Goal: Task Accomplishment & Management: Complete application form

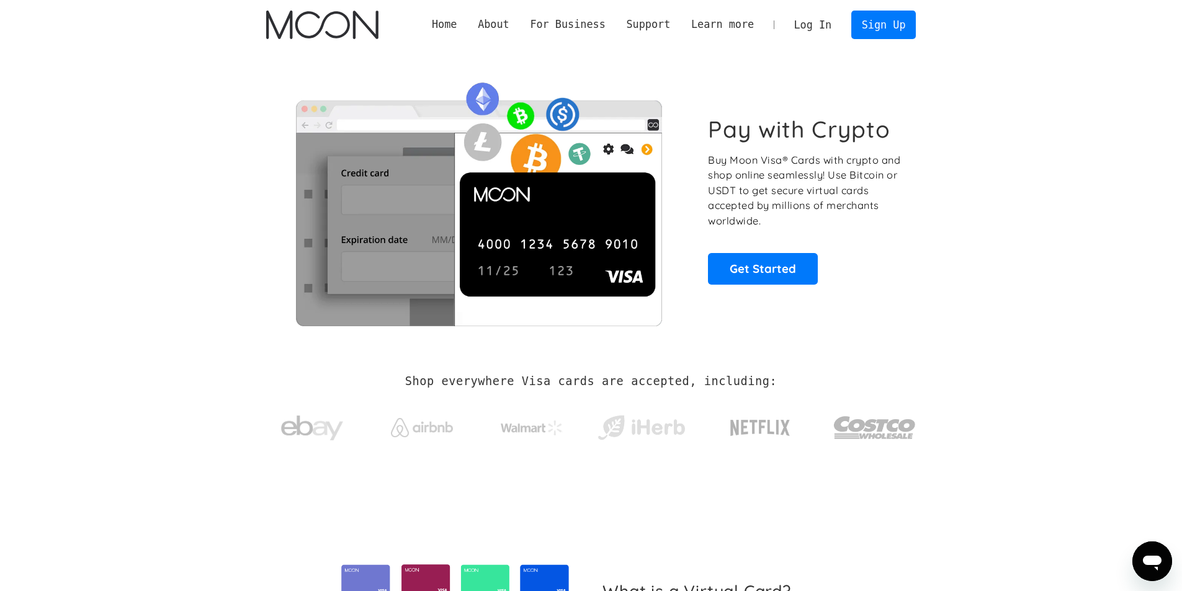
drag, startPoint x: 240, startPoint y: 282, endPoint x: 315, endPoint y: 298, distance: 76.2
click at [263, 287] on section "Pay with Crypto Buy Moon Visa® Cards with crypto and shop online seamlessly! Us…" at bounding box center [591, 200] width 1182 height 301
click at [878, 33] on link "Sign Up" at bounding box center [884, 25] width 65 height 28
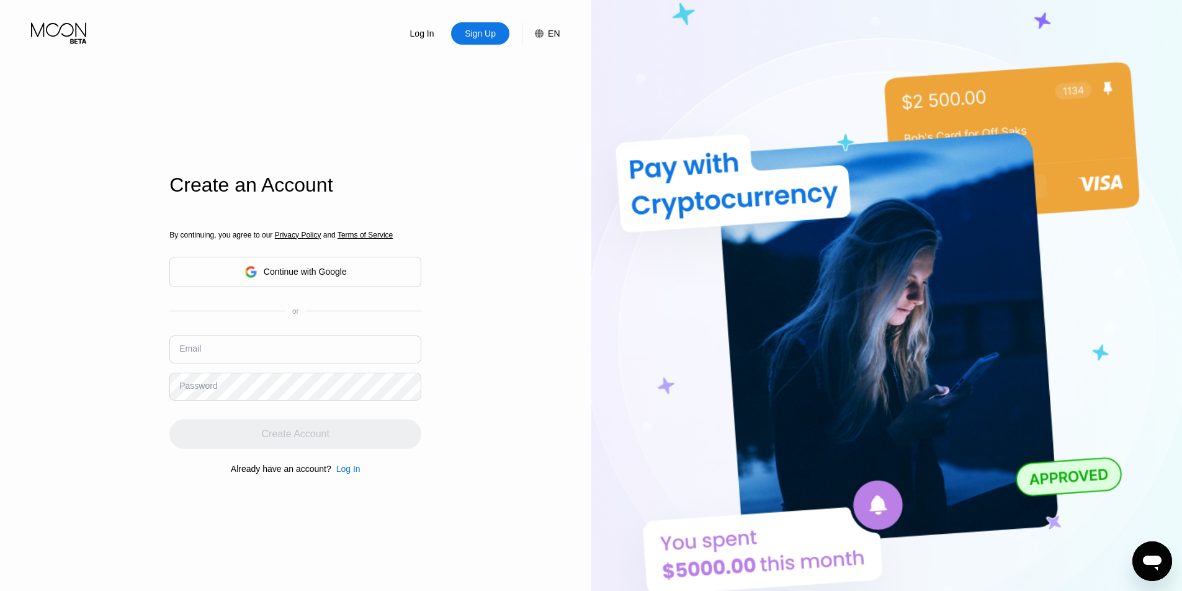
click at [326, 351] on input "text" at bounding box center [295, 350] width 252 height 28
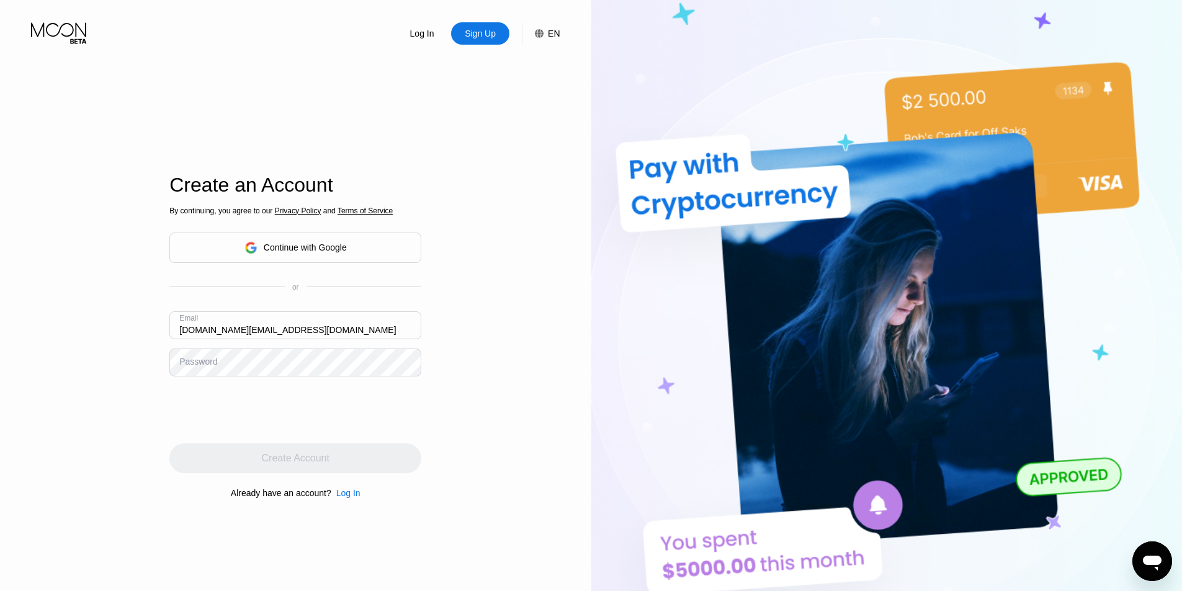
type input "[DOMAIN_NAME][EMAIL_ADDRESS][DOMAIN_NAME]"
click at [463, 399] on div "Log In Sign Up EN Language English Save Create an Account By continuing, you ag…" at bounding box center [295, 325] width 591 height 650
click at [281, 451] on div "Create Account" at bounding box center [295, 459] width 252 height 30
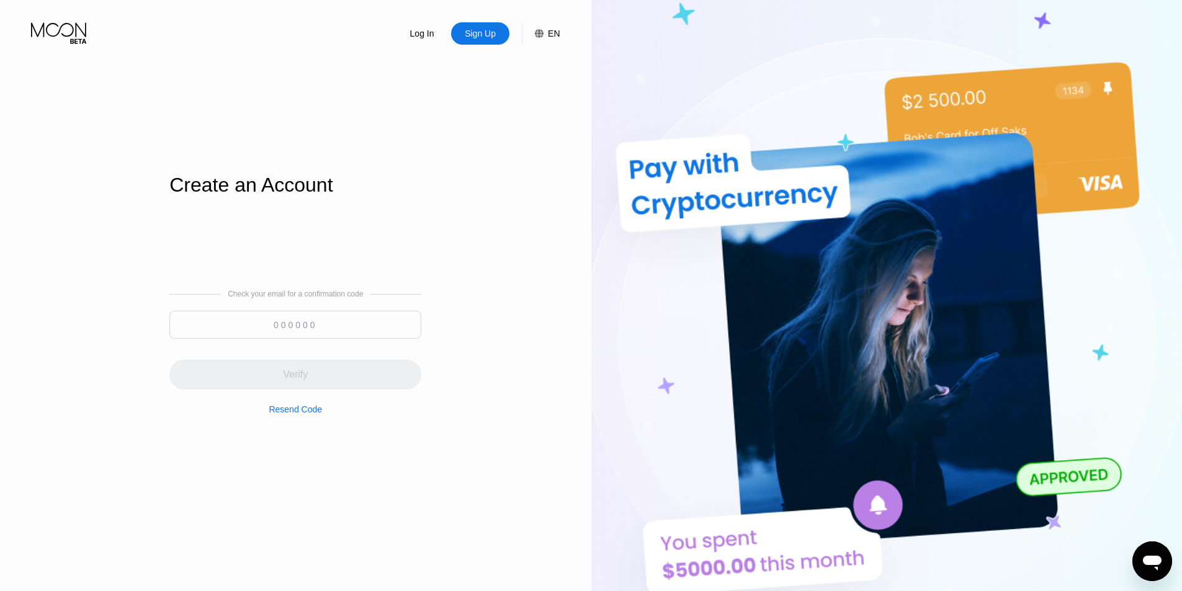
click at [307, 324] on input at bounding box center [295, 325] width 252 height 28
paste input "457581"
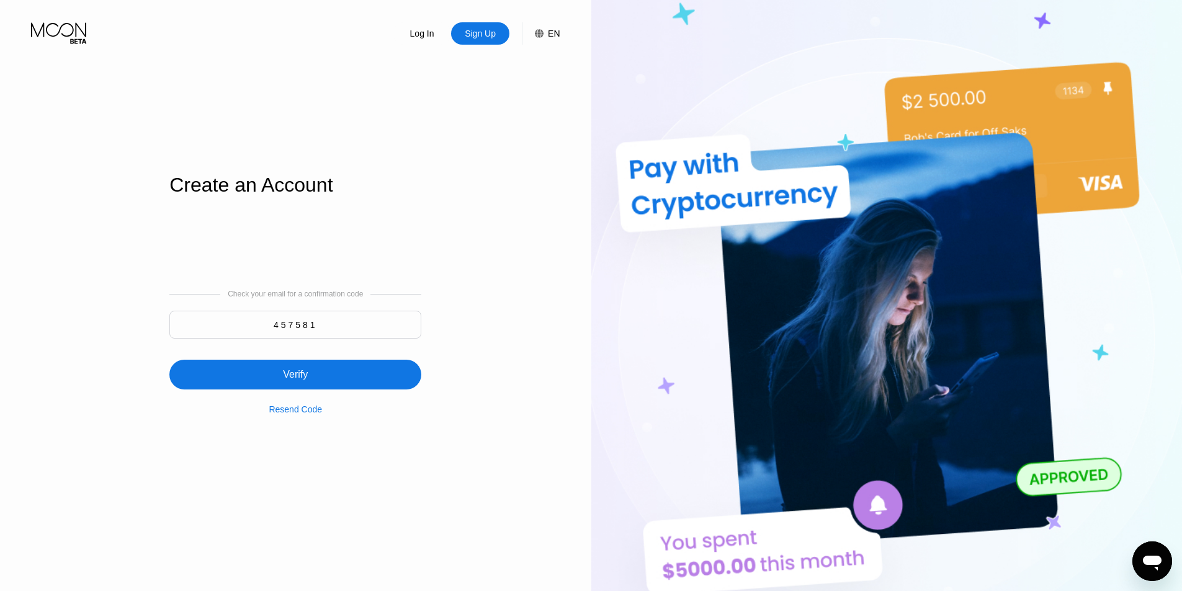
type input "457581"
click at [277, 370] on div "Verify" at bounding box center [295, 375] width 252 height 30
